Goal: Task Accomplishment & Management: Manage account settings

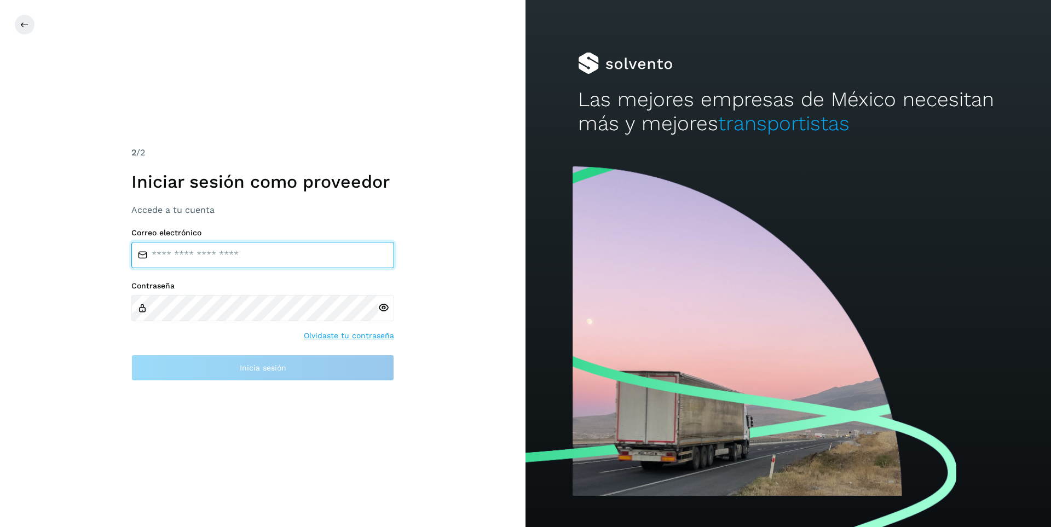
click at [209, 258] on input "email" at bounding box center [262, 255] width 263 height 26
click at [211, 251] on input "email" at bounding box center [262, 255] width 263 height 26
type input "*"
type input "**********"
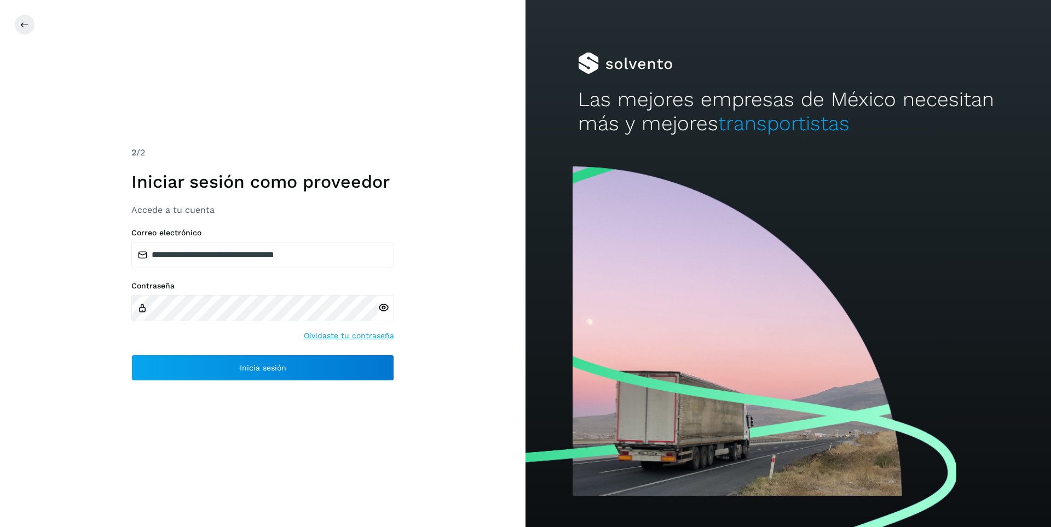
click at [380, 311] on icon at bounding box center [383, 307] width 11 height 11
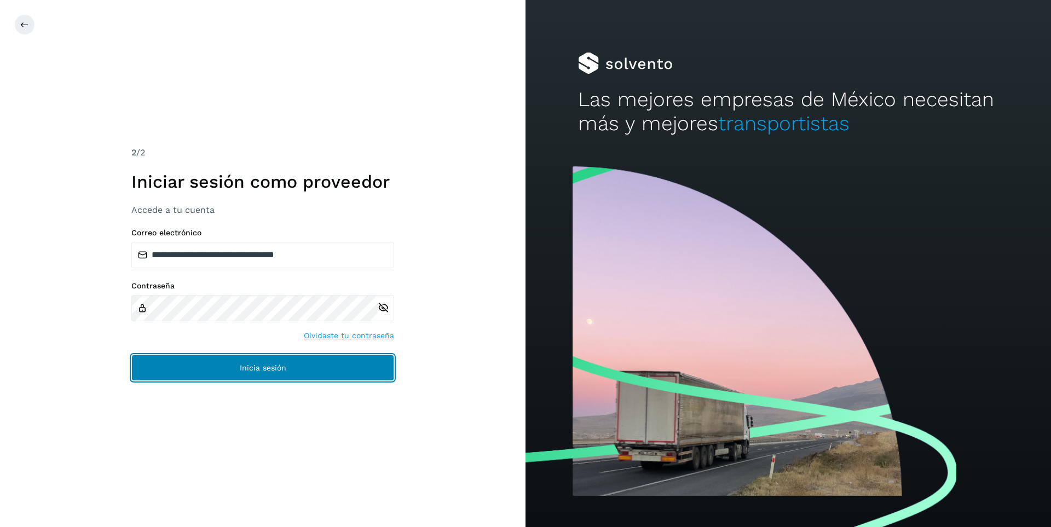
click at [279, 363] on button "Inicia sesión" at bounding box center [262, 368] width 263 height 26
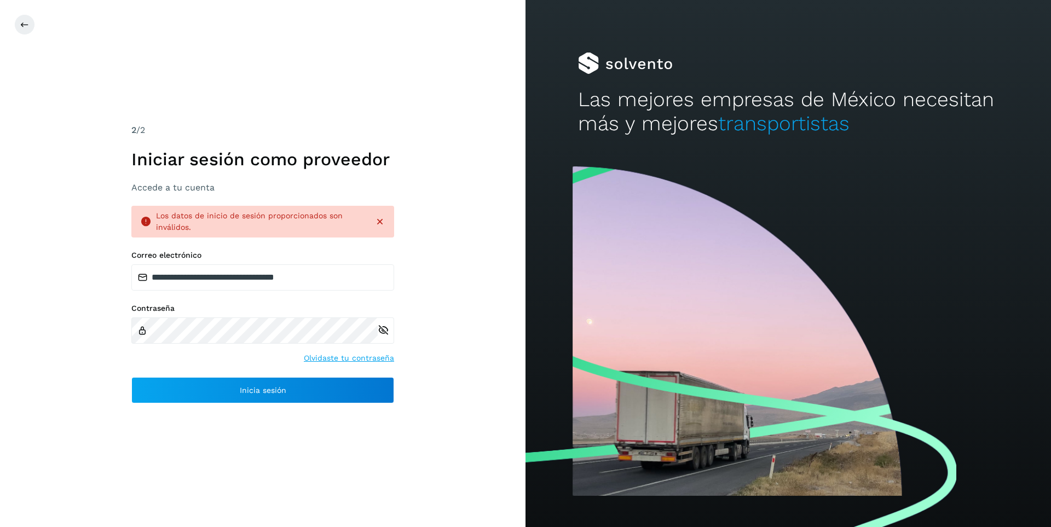
click at [336, 357] on link "Olvidaste tu contraseña" at bounding box center [349, 357] width 90 height 11
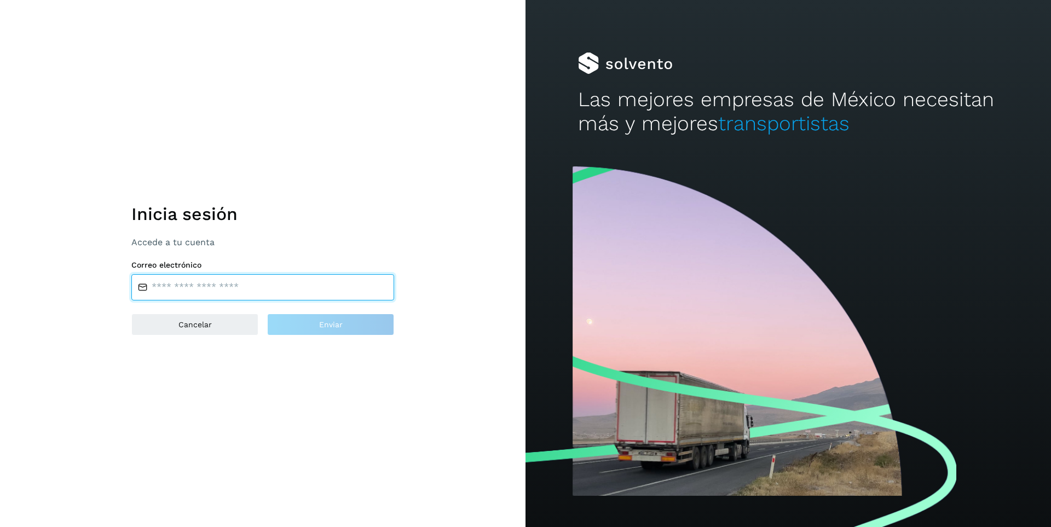
click at [207, 283] on input "email" at bounding box center [262, 287] width 263 height 26
type input "**********"
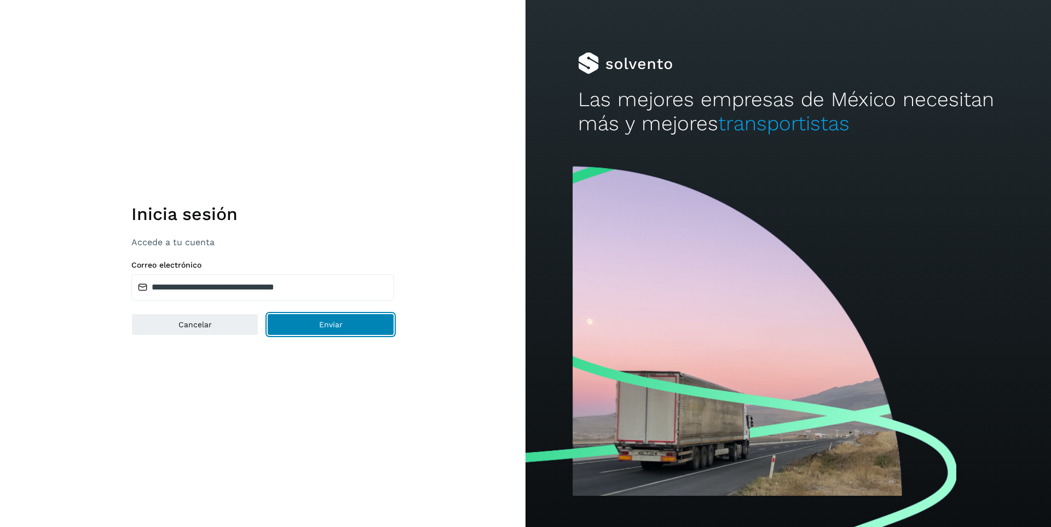
click at [350, 317] on button "Enviar" at bounding box center [330, 325] width 127 height 22
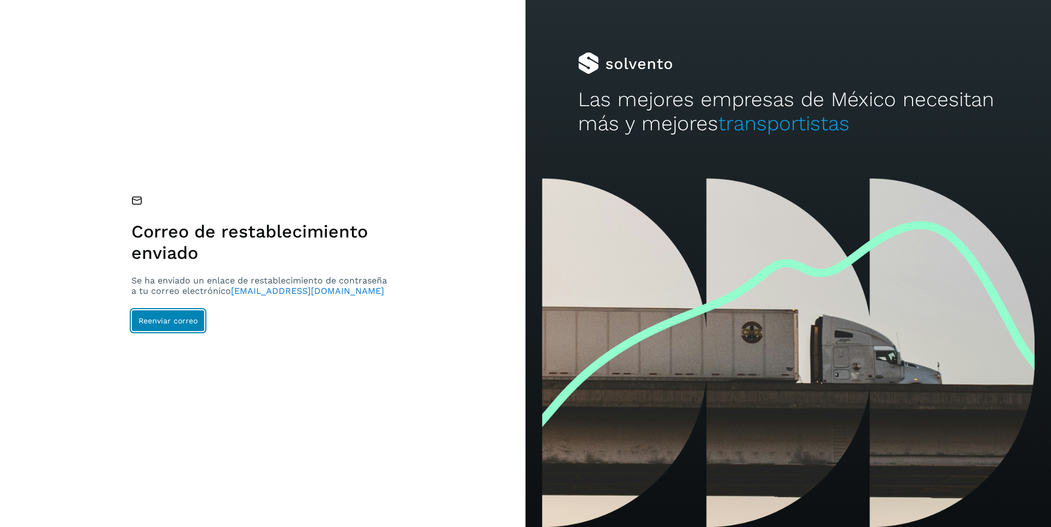
click at [171, 325] on span "Reenviar correo" at bounding box center [167, 321] width 59 height 8
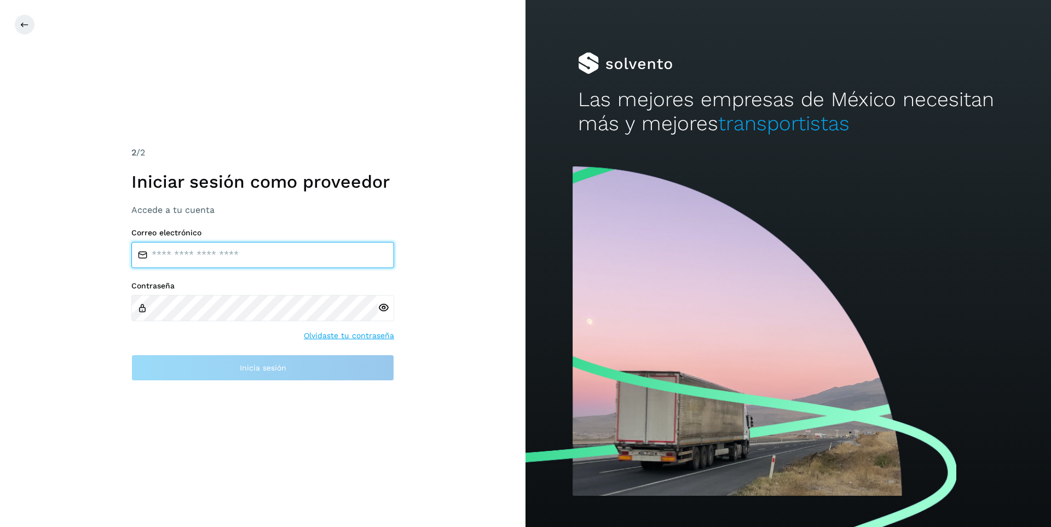
click at [212, 251] on input "email" at bounding box center [262, 255] width 263 height 26
type input "**********"
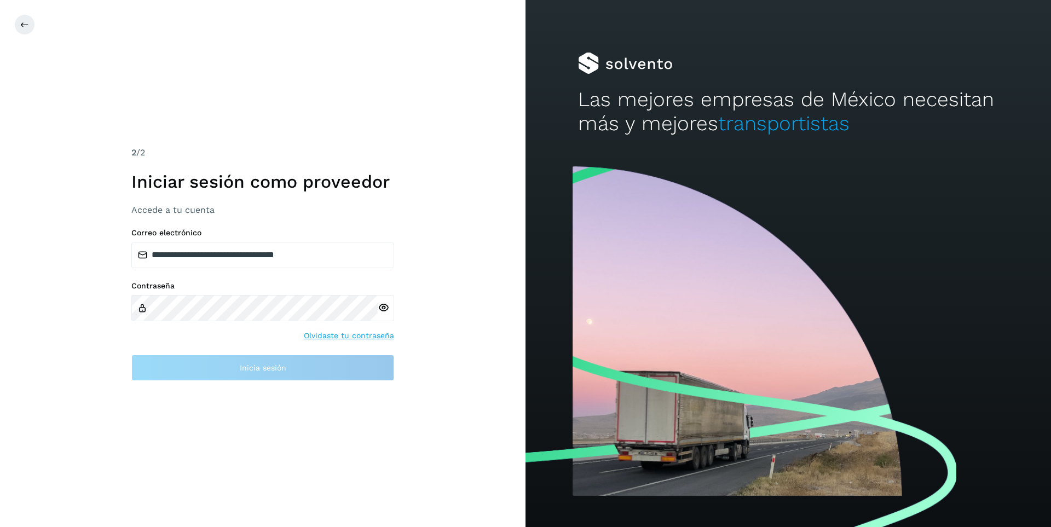
click at [385, 303] on icon at bounding box center [383, 307] width 11 height 11
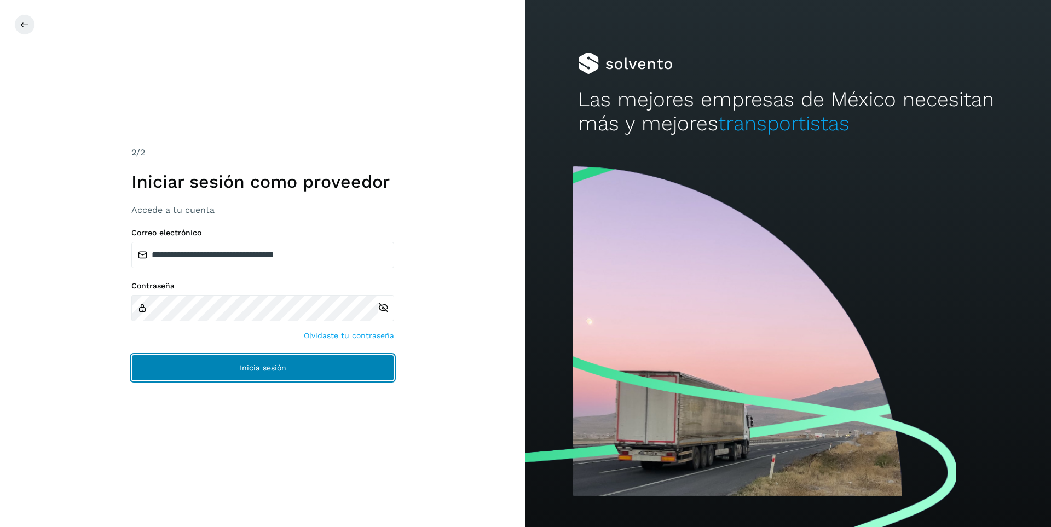
click at [258, 370] on span "Inicia sesión" at bounding box center [263, 368] width 47 height 8
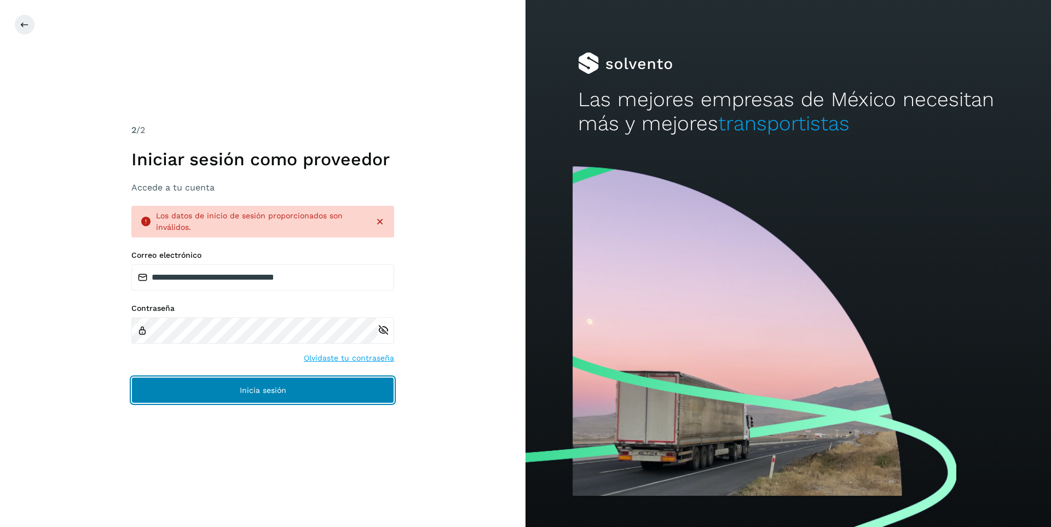
click at [255, 392] on span "Inicia sesión" at bounding box center [263, 390] width 47 height 8
click at [226, 398] on button "Inicia sesión" at bounding box center [262, 390] width 263 height 26
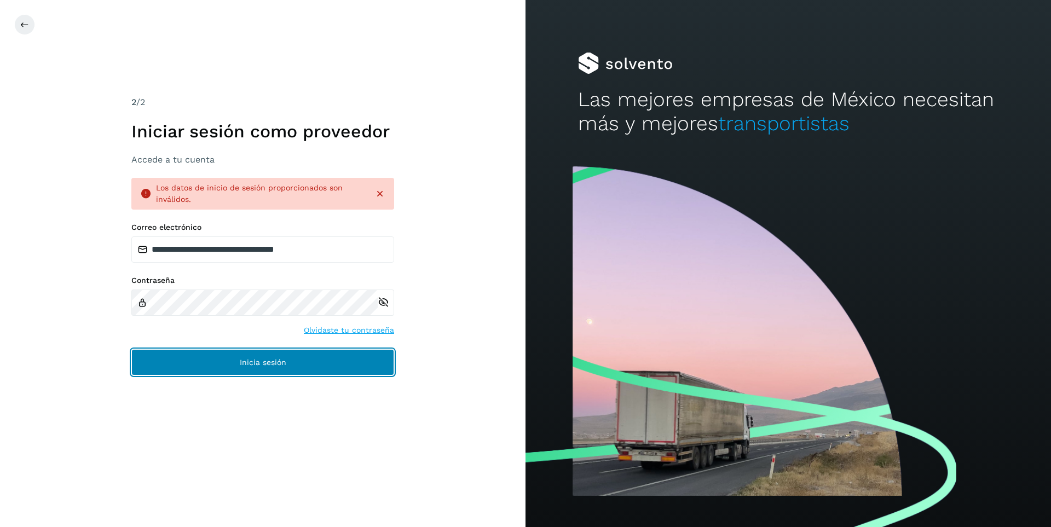
click at [257, 360] on span "Inicia sesión" at bounding box center [263, 363] width 47 height 8
click at [261, 362] on span "Inicia sesión" at bounding box center [263, 363] width 47 height 8
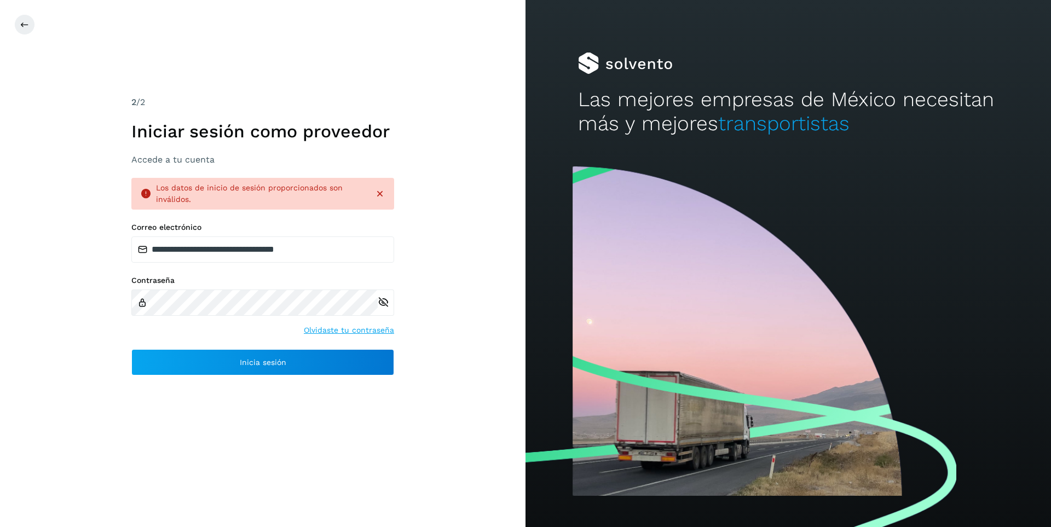
click at [339, 329] on link "Olvidaste tu contraseña" at bounding box center [349, 330] width 90 height 11
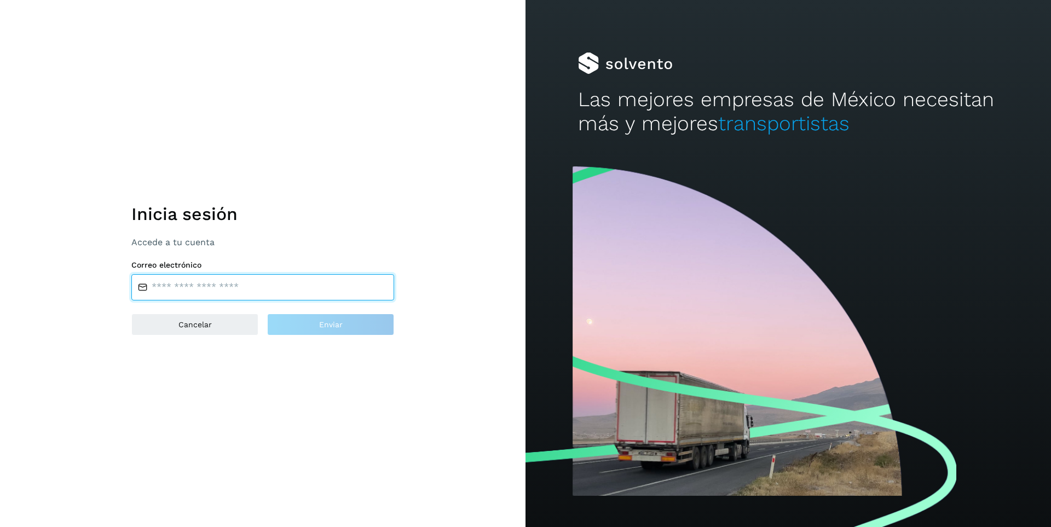
click at [190, 287] on input "email" at bounding box center [262, 287] width 263 height 26
type input "**********"
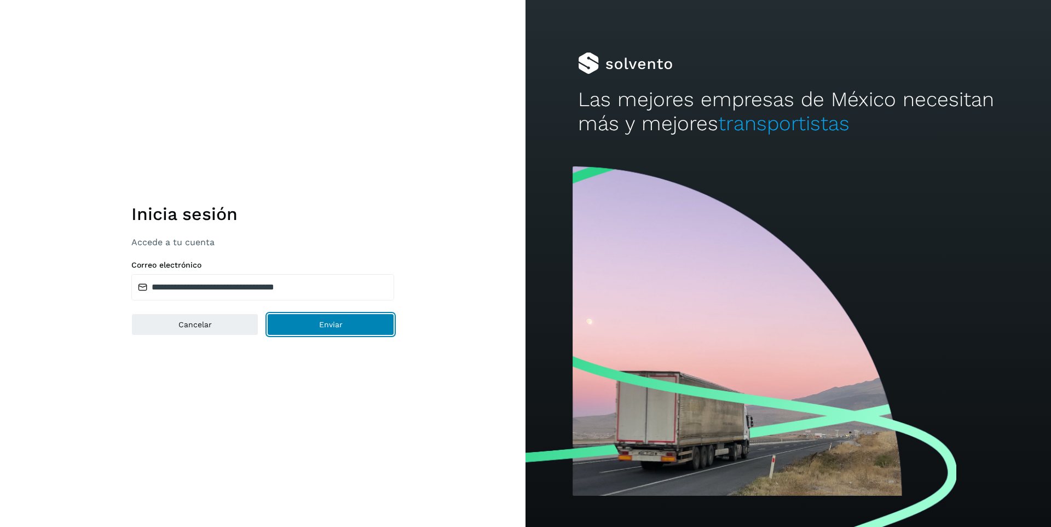
click at [334, 327] on span "Enviar" at bounding box center [331, 325] width 24 height 8
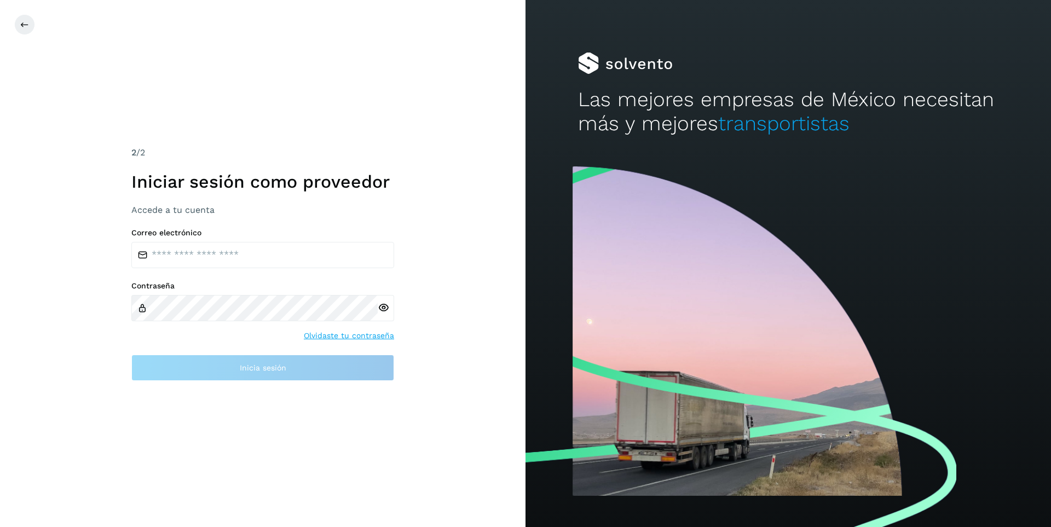
click at [383, 304] on icon at bounding box center [383, 307] width 11 height 11
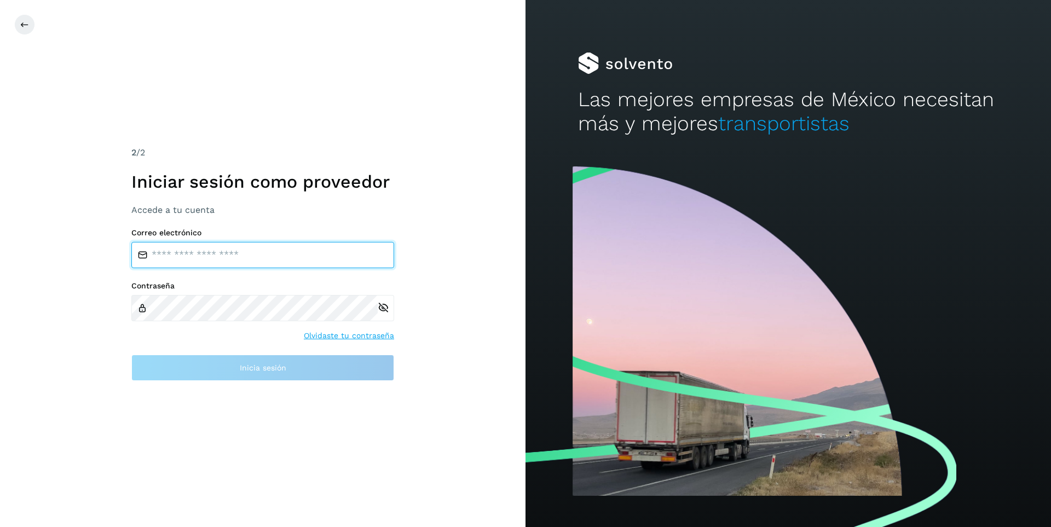
click at [171, 257] on input "email" at bounding box center [262, 255] width 263 height 26
paste input "**********"
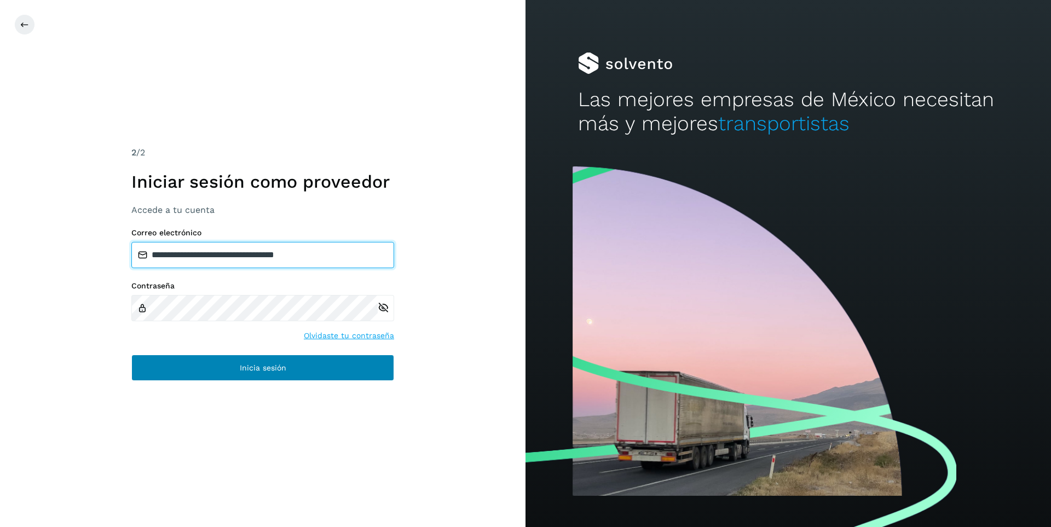
type input "**********"
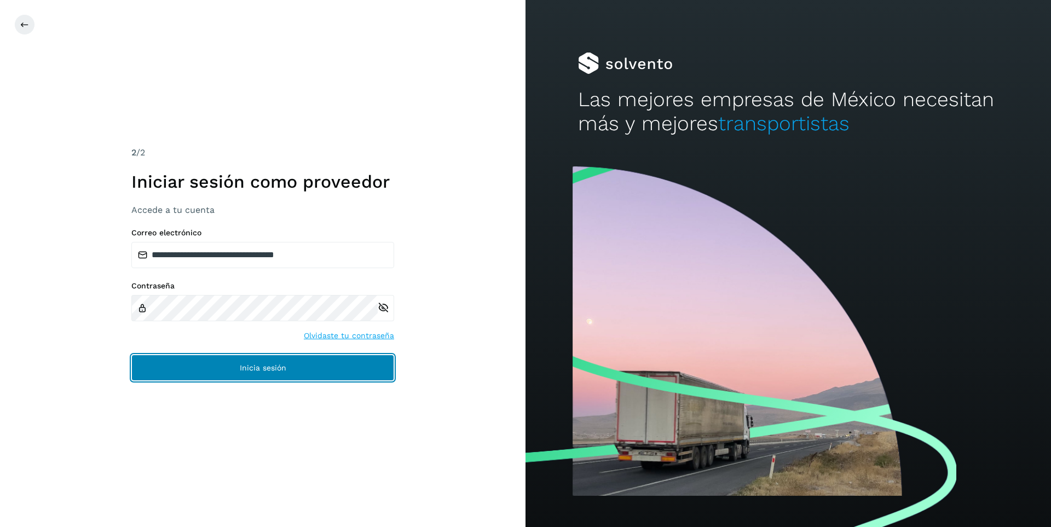
click at [265, 369] on span "Inicia sesión" at bounding box center [263, 368] width 47 height 8
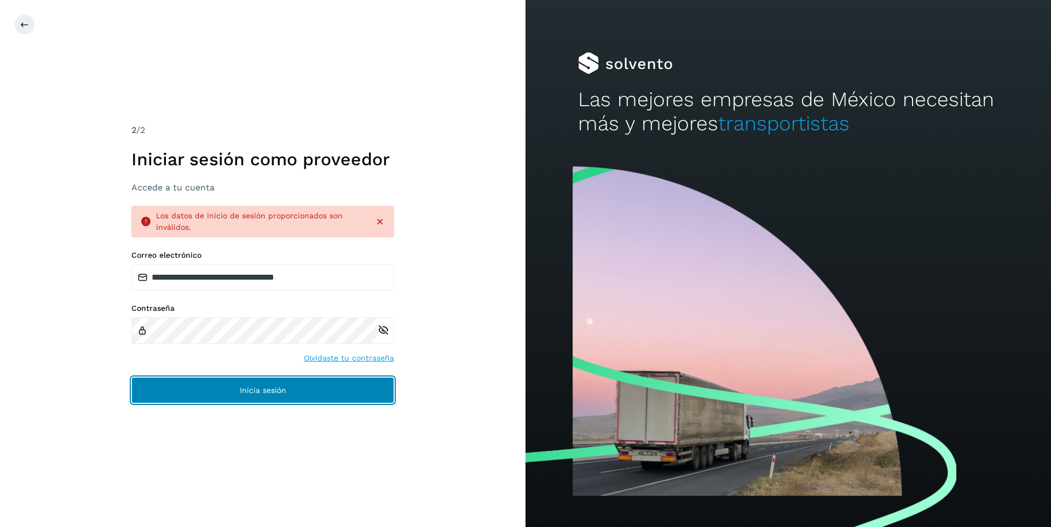
click at [255, 391] on span "Inicia sesión" at bounding box center [263, 390] width 47 height 8
click at [264, 395] on button "Inicia sesión" at bounding box center [262, 390] width 263 height 26
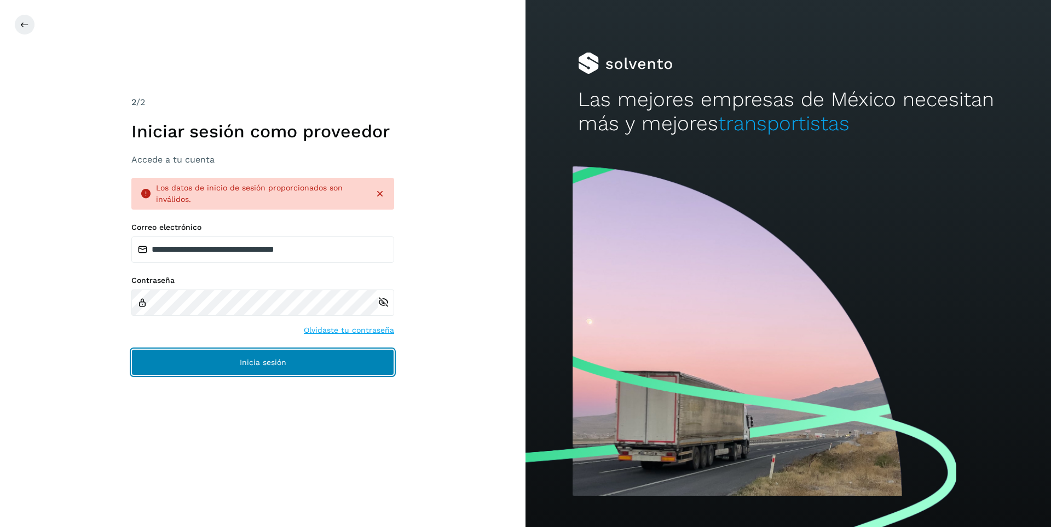
click at [242, 363] on span "Inicia sesión" at bounding box center [263, 363] width 47 height 8
click at [232, 373] on button "Inicia sesión" at bounding box center [262, 362] width 263 height 26
click at [275, 363] on span "Inicia sesión" at bounding box center [263, 363] width 47 height 8
click at [275, 359] on span "Inicia sesión" at bounding box center [263, 363] width 47 height 8
click at [262, 366] on span "Inicia sesión" at bounding box center [263, 363] width 47 height 8
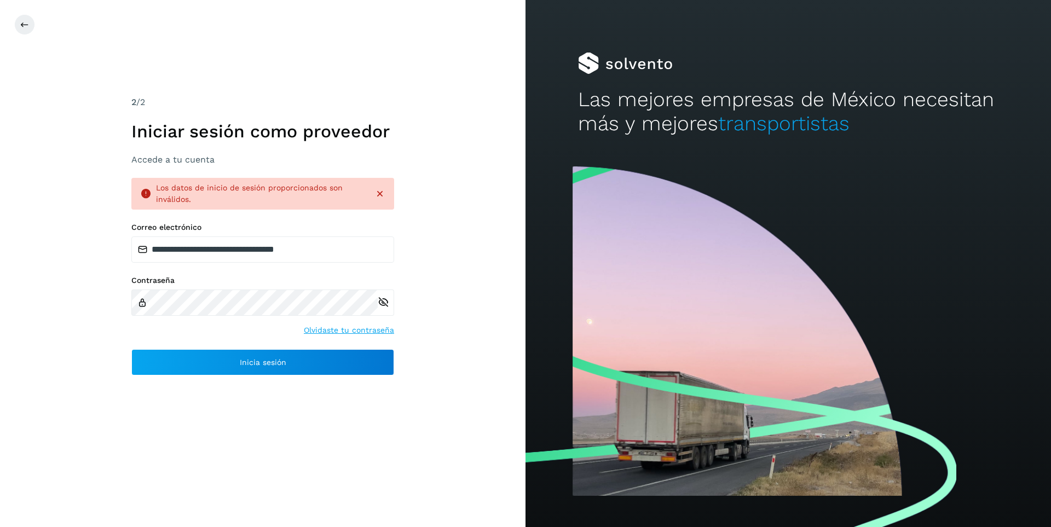
click at [379, 195] on icon at bounding box center [379, 193] width 11 height 11
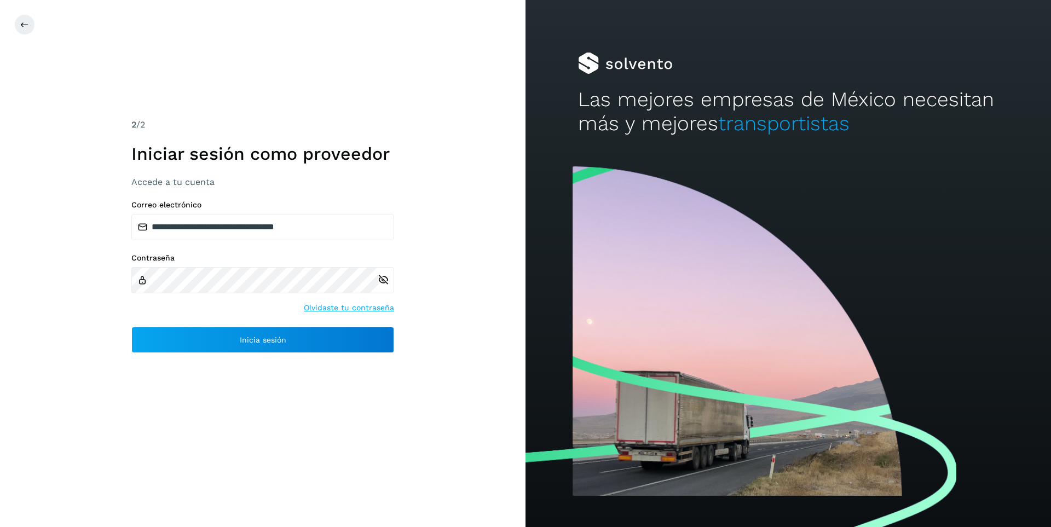
click at [350, 311] on link "Olvidaste tu contraseña" at bounding box center [349, 307] width 90 height 11
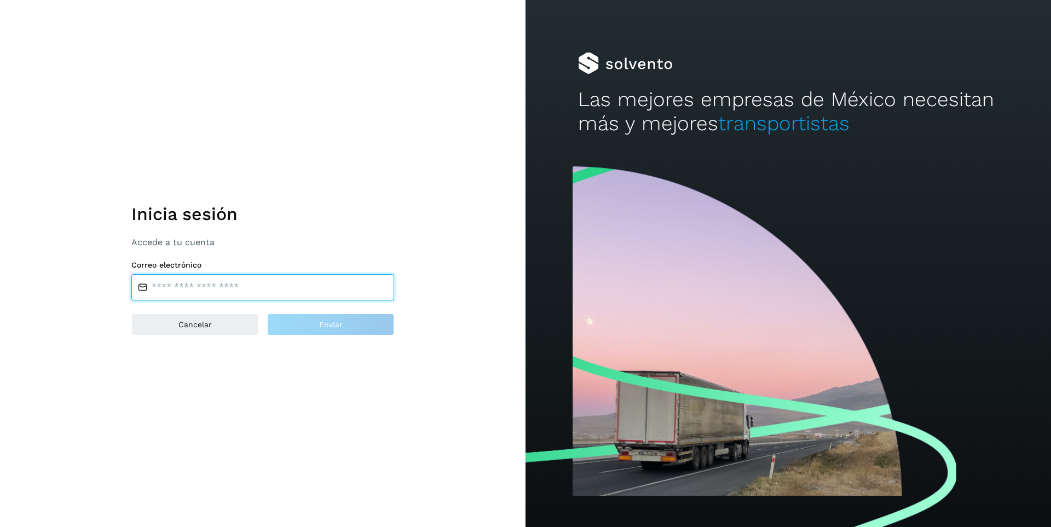
click at [171, 297] on input "email" at bounding box center [262, 287] width 263 height 26
type input "**********"
click at [152, 288] on input "**********" at bounding box center [262, 287] width 263 height 26
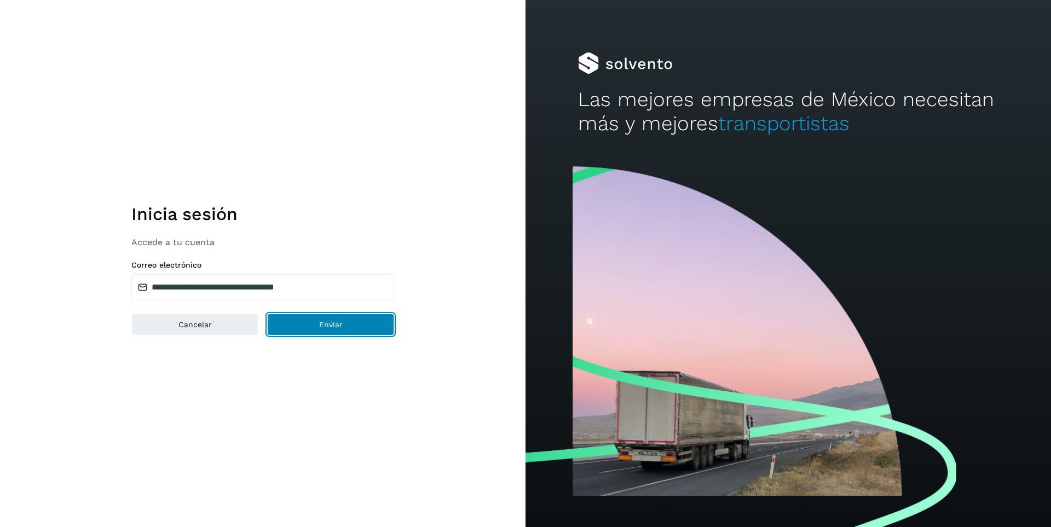
click at [326, 323] on span "Enviar" at bounding box center [331, 325] width 24 height 8
